Goal: Obtain resource: Download file/media

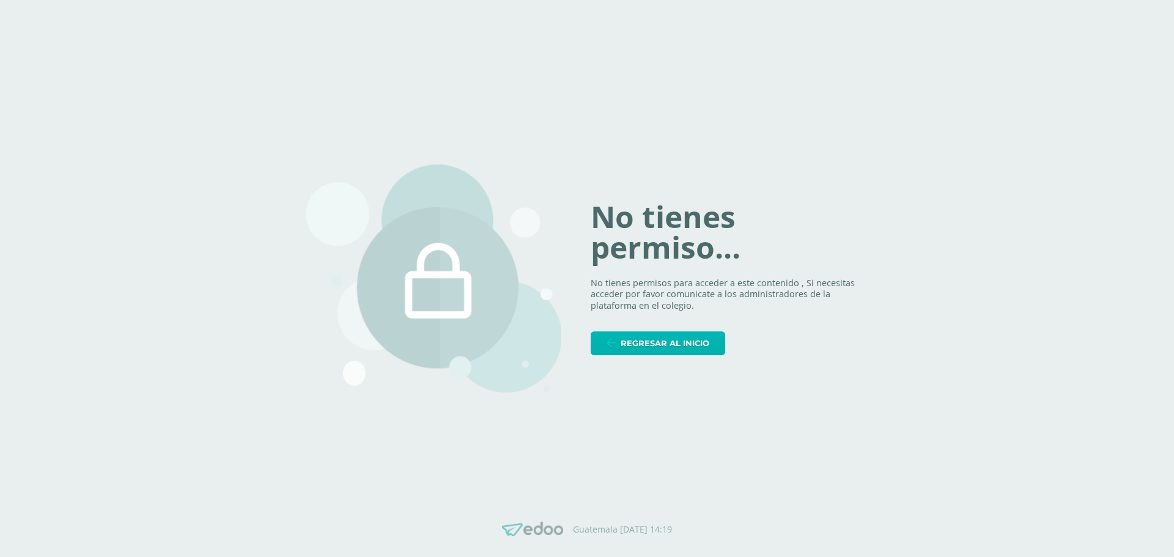
click at [637, 345] on span "Regresar al inicio" at bounding box center [665, 343] width 89 height 23
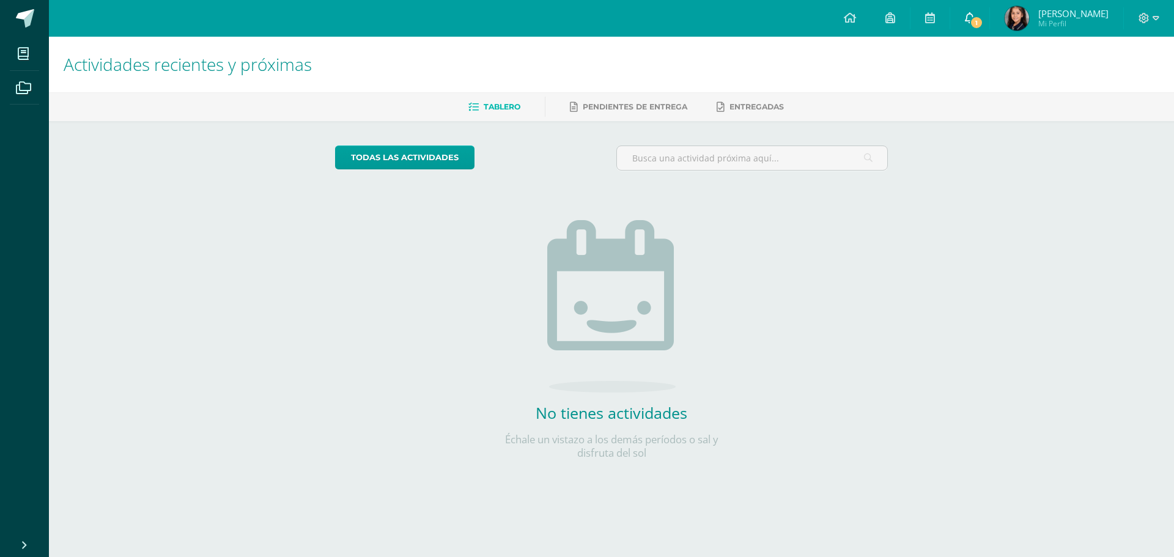
click at [975, 17] on icon at bounding box center [970, 17] width 10 height 11
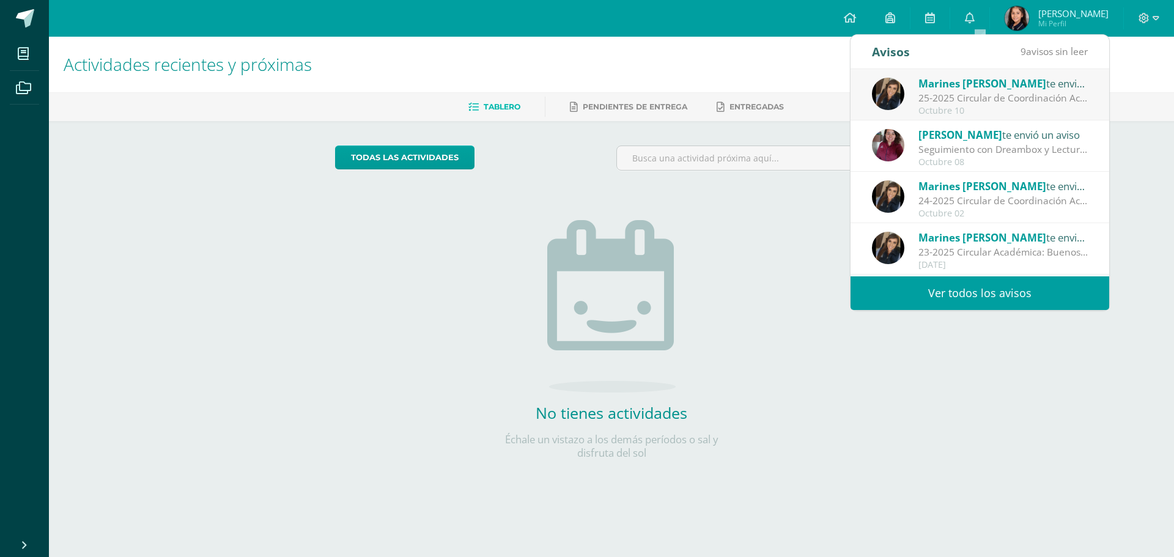
click at [983, 92] on div "25-2025 Circular de Coordinación Académica: Buenos días estimadas familias mari…" at bounding box center [1003, 98] width 170 height 14
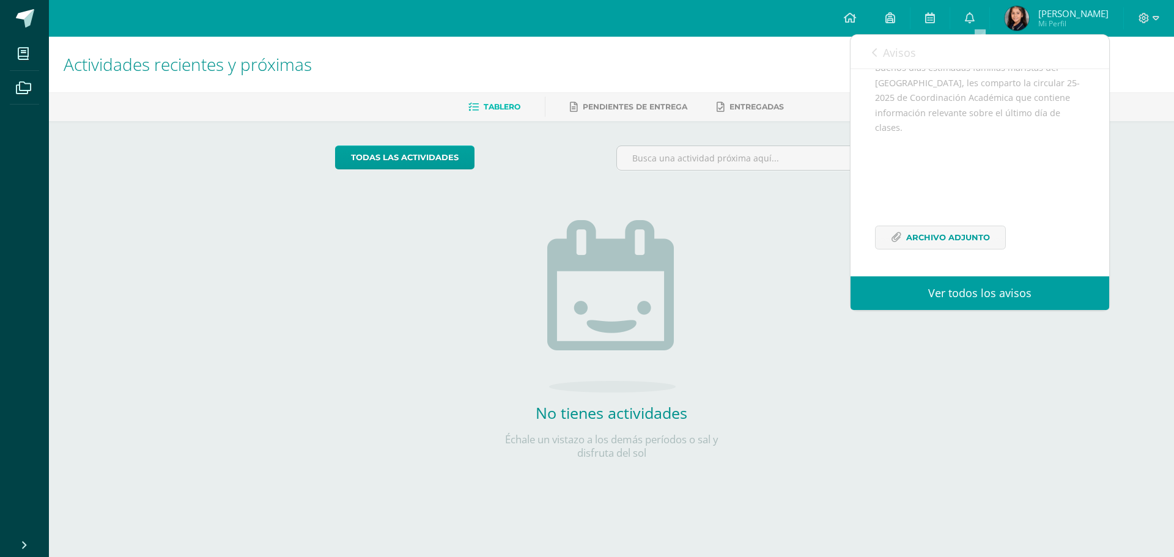
scroll to position [149, 0]
click at [960, 242] on span "Archivo Adjunto" at bounding box center [948, 237] width 84 height 23
click at [805, 232] on div "todas las Actividades No tienes actividades Échale un vistazo a los demás perío…" at bounding box center [612, 310] width 602 height 378
